Goal: Task Accomplishment & Management: Use online tool/utility

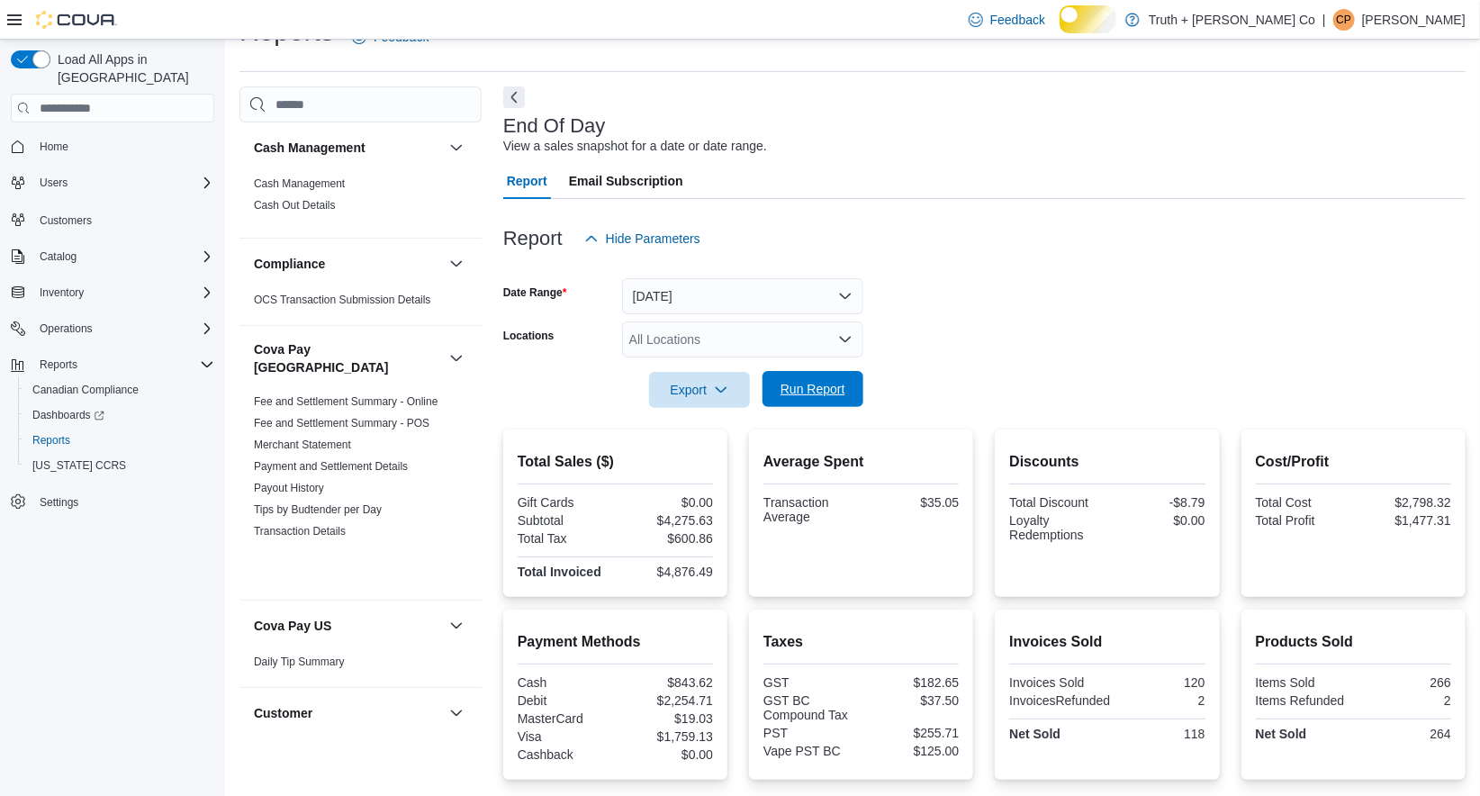
scroll to position [1921, 0]
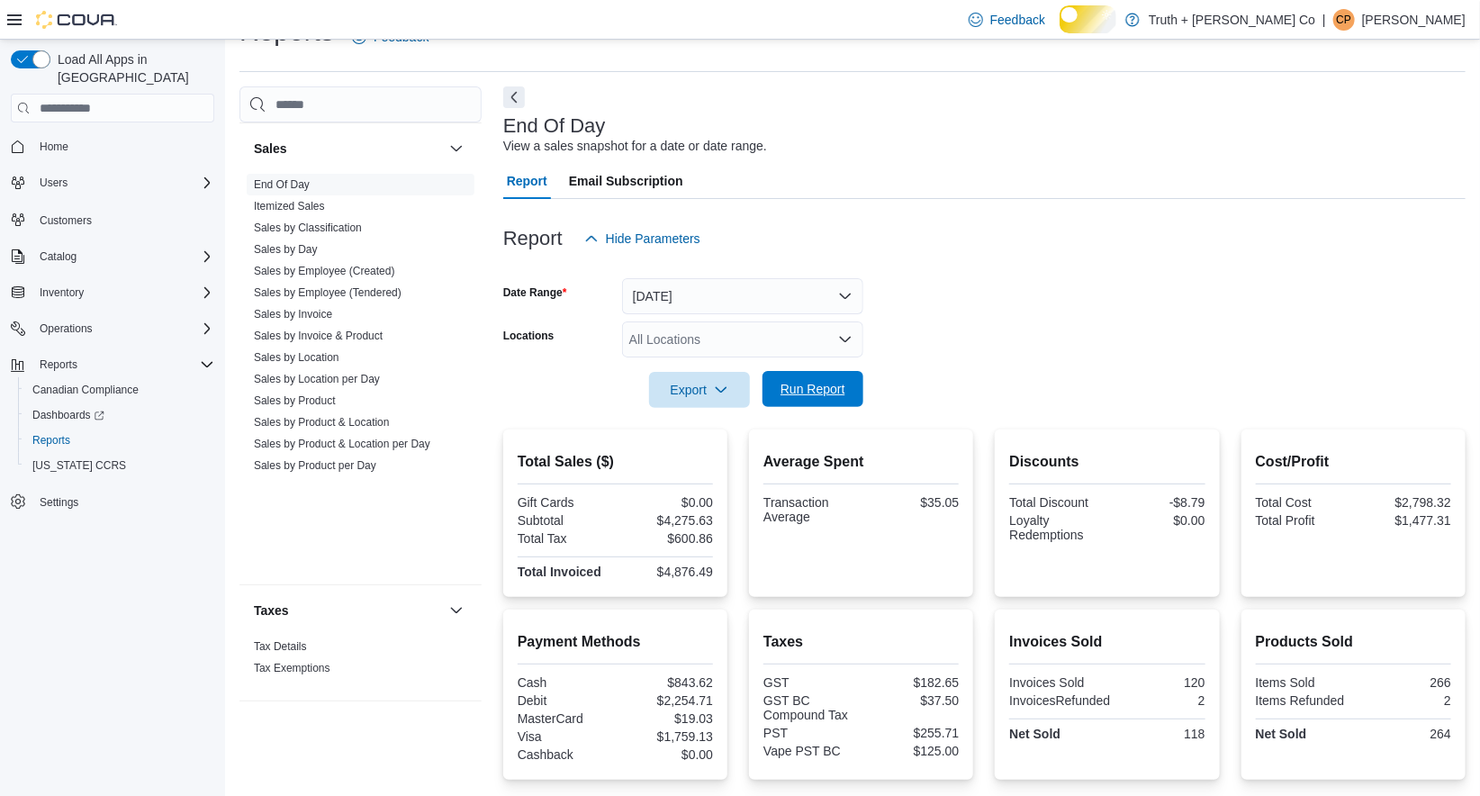
click at [810, 398] on span "Run Report" at bounding box center [812, 389] width 65 height 18
